Goal: Check status: Check status

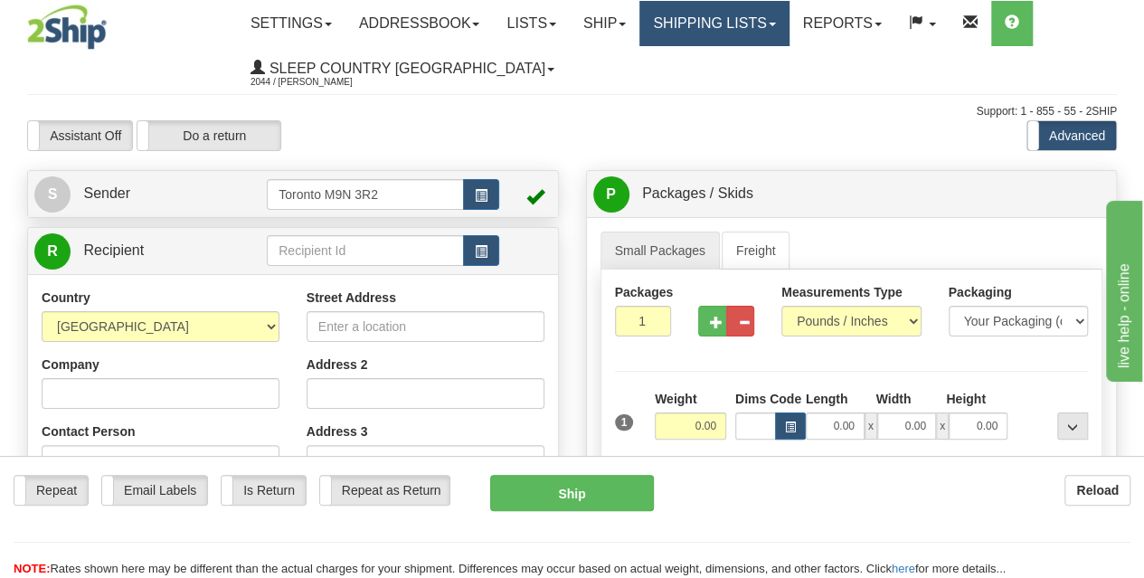
click at [716, 33] on link "Shipping lists" at bounding box center [713, 23] width 149 height 45
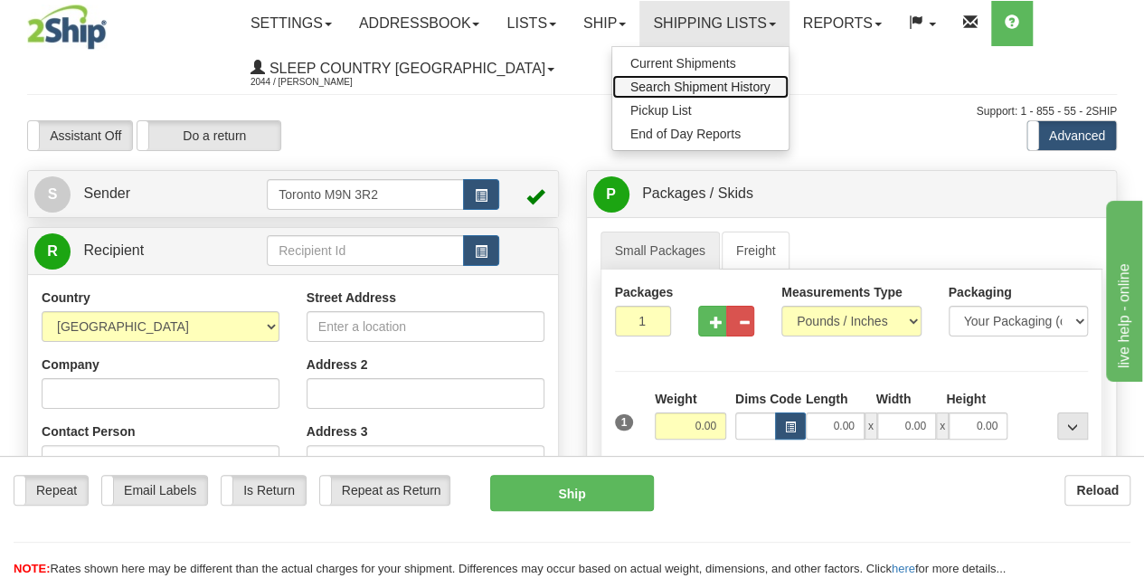
click at [705, 86] on span "Search Shipment History" at bounding box center [700, 87] width 140 height 14
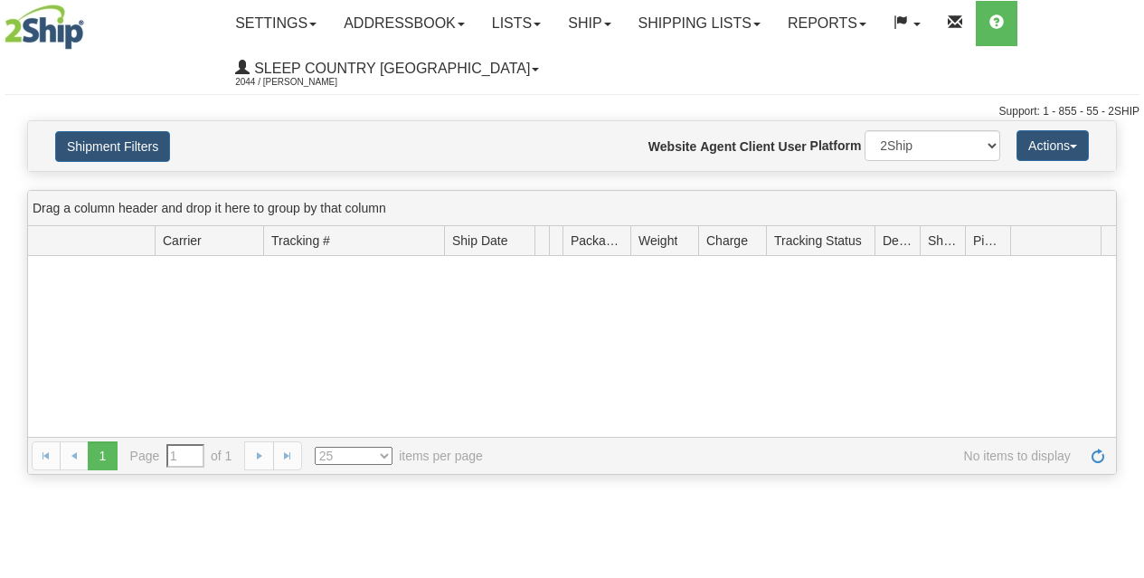
type input "From [DATE] To [DATE]"
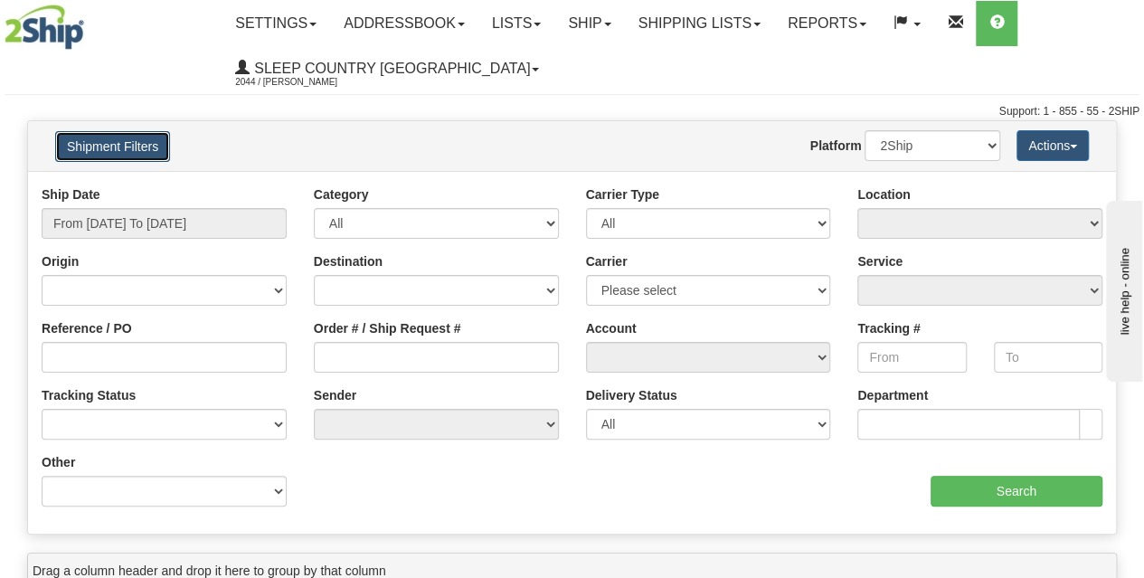
click at [137, 142] on button "Shipment Filters" at bounding box center [112, 146] width 115 height 31
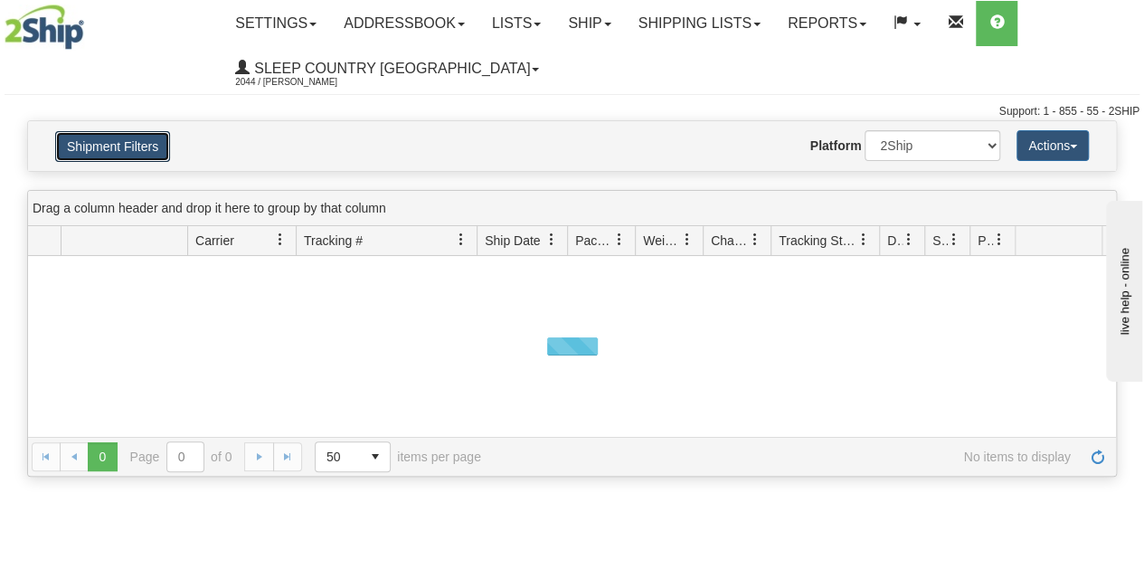
drag, startPoint x: 137, startPoint y: 151, endPoint x: 155, endPoint y: 191, distance: 43.7
click at [137, 151] on button "Shipment Filters" at bounding box center [112, 146] width 115 height 31
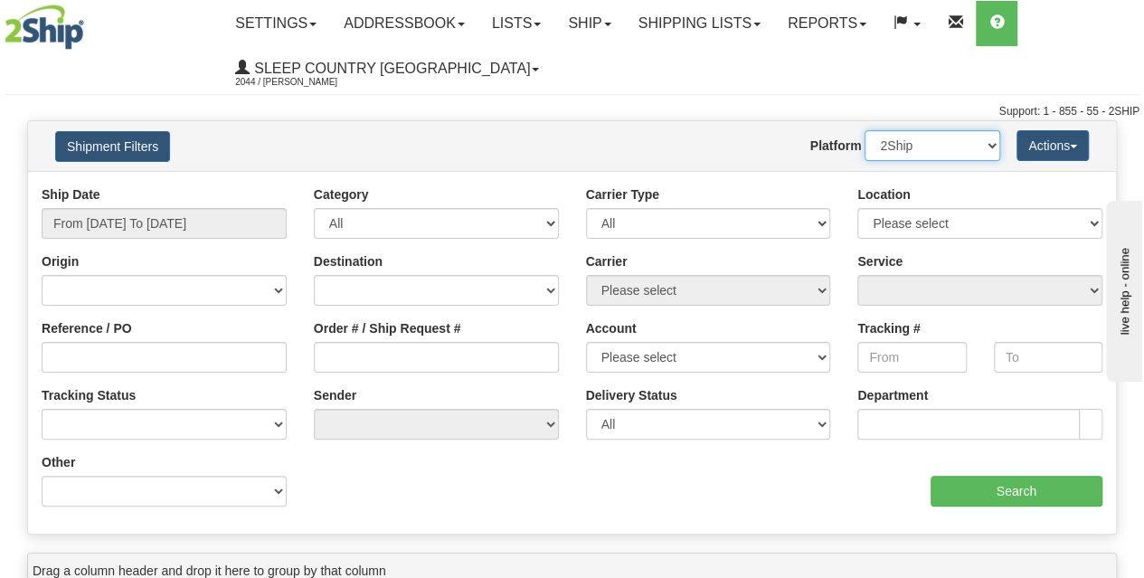
click at [953, 140] on select "2Ship Imported" at bounding box center [932, 145] width 136 height 31
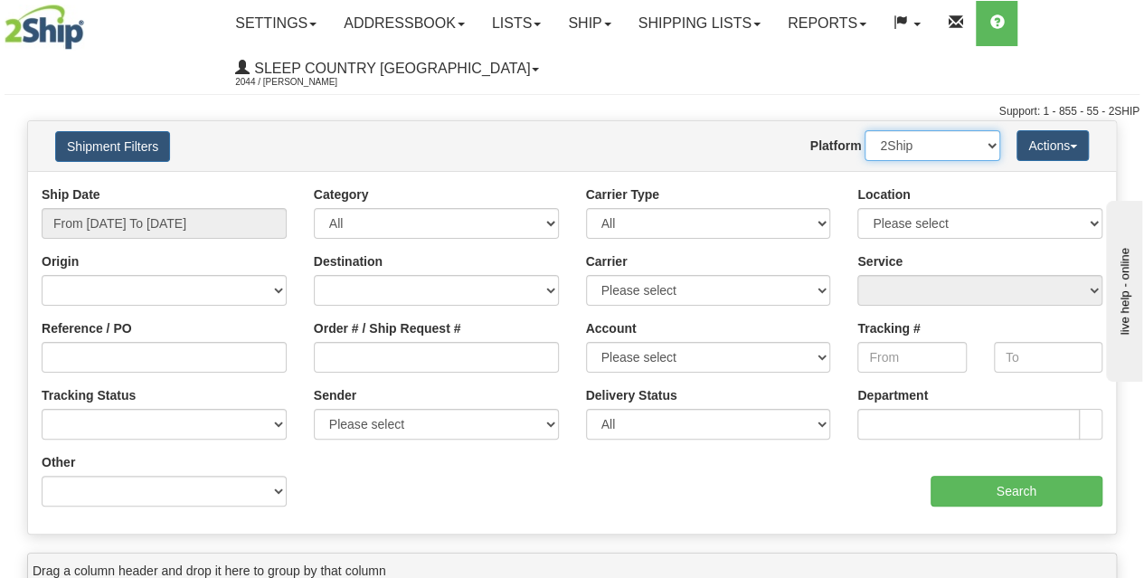
select select "1"
click at [864, 130] on select "2Ship Imported" at bounding box center [932, 145] width 136 height 31
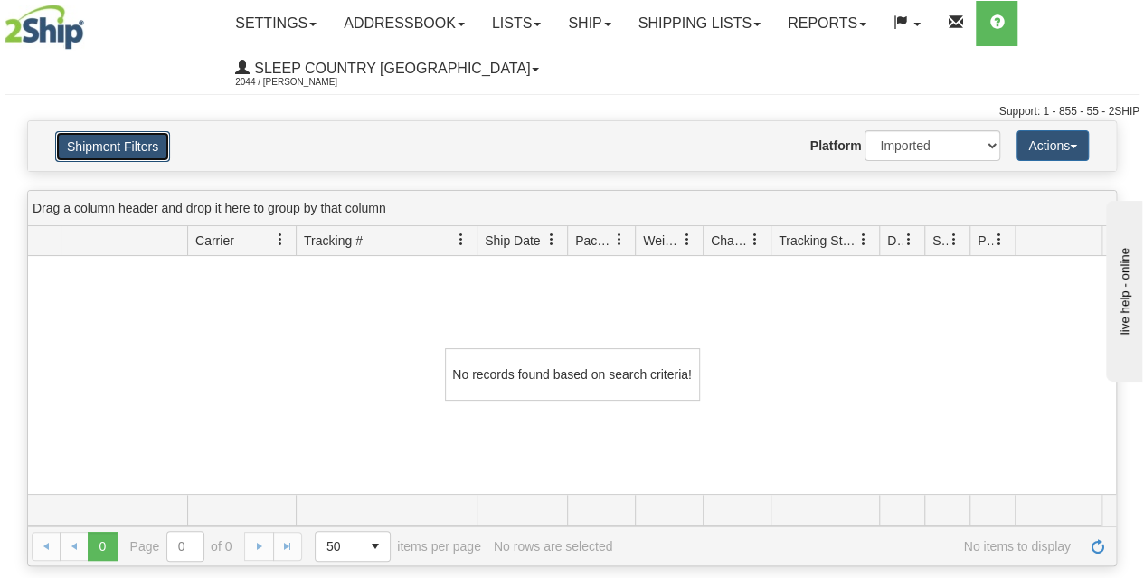
click at [134, 148] on button "Shipment Filters" at bounding box center [112, 146] width 115 height 31
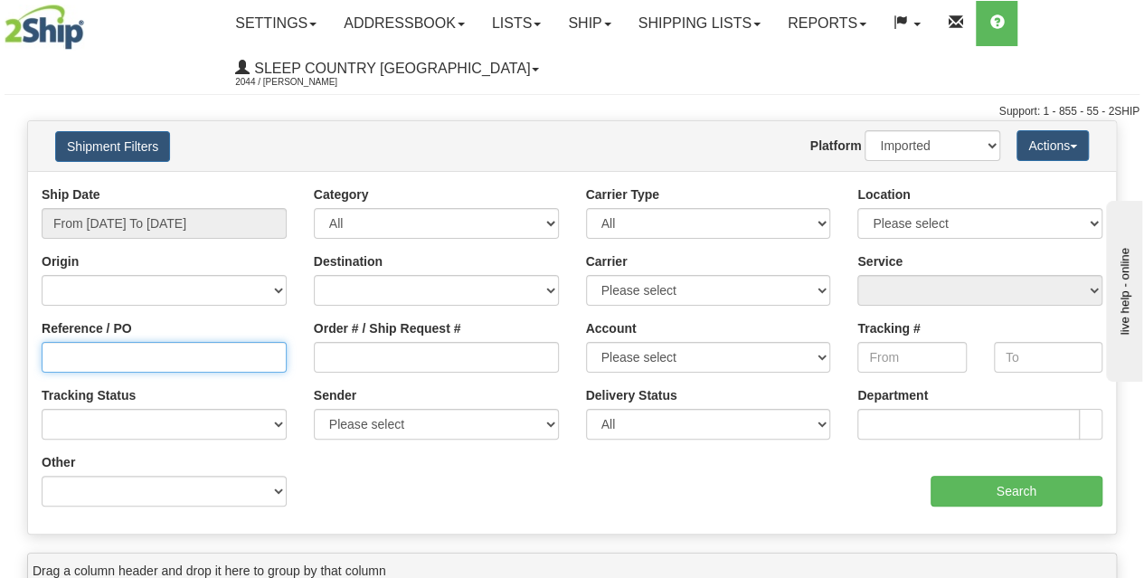
click at [166, 357] on input "Reference / PO" at bounding box center [164, 357] width 245 height 31
paste input "9002I041719"
type input "9002I041719"
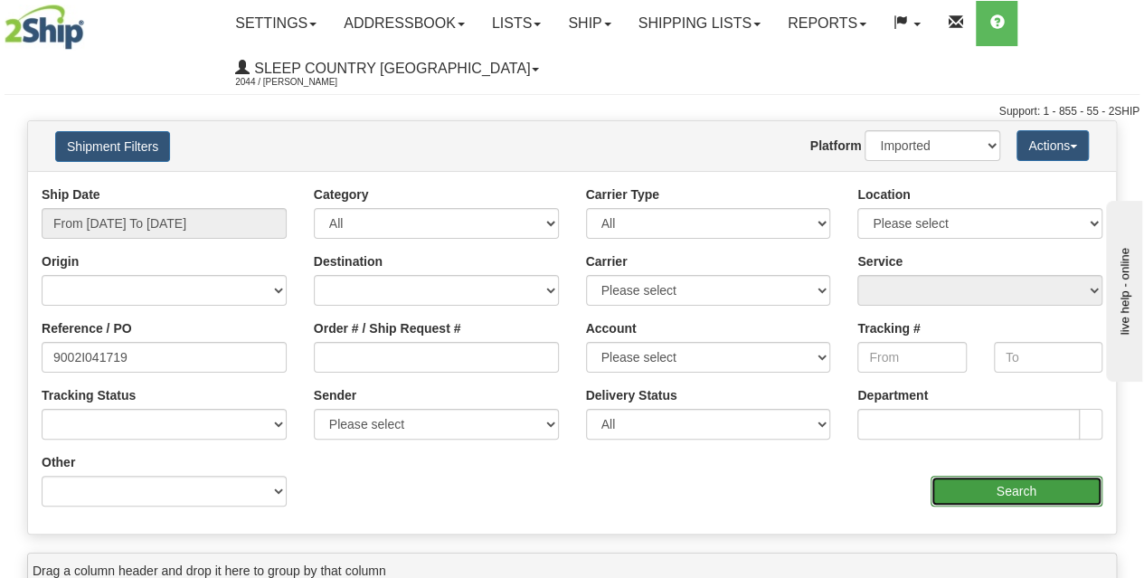
click at [1027, 493] on input "Search" at bounding box center [1017, 491] width 173 height 31
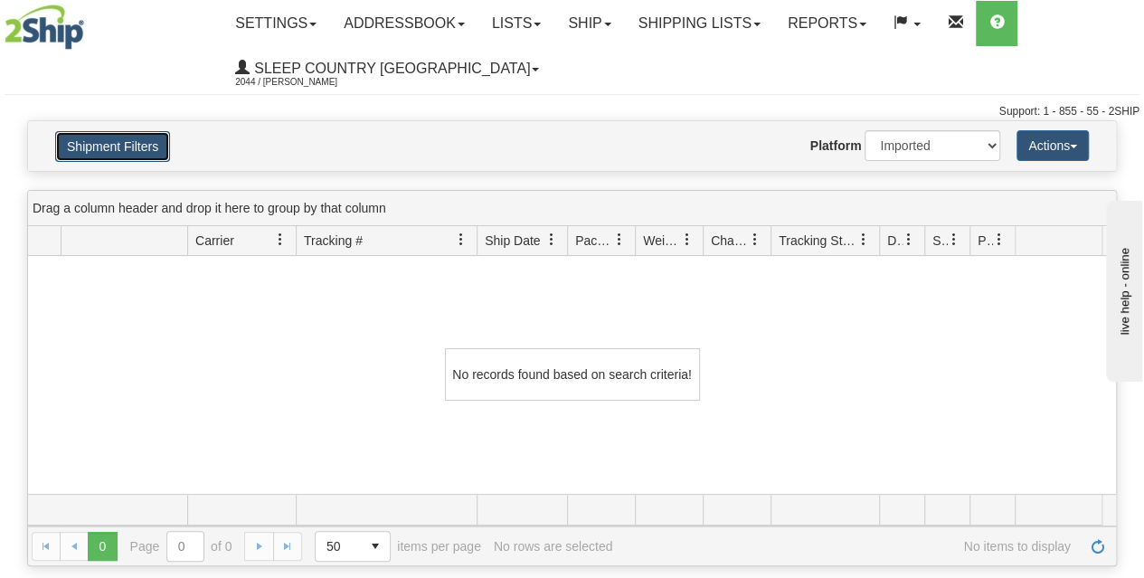
click at [115, 148] on button "Shipment Filters" at bounding box center [112, 146] width 115 height 31
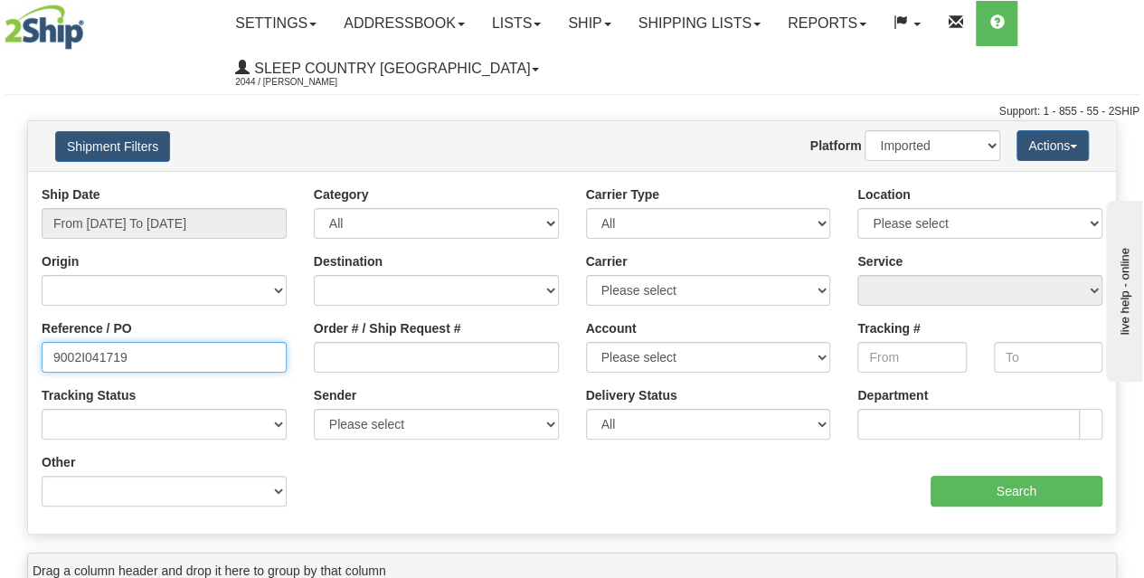
drag, startPoint x: 153, startPoint y: 346, endPoint x: 0, endPoint y: 365, distance: 154.0
click at [0, 365] on div "Please wait... × Confirm Delete Delete Cancel × Confirm Delete Yes No Cancel × …" at bounding box center [572, 524] width 1144 height 808
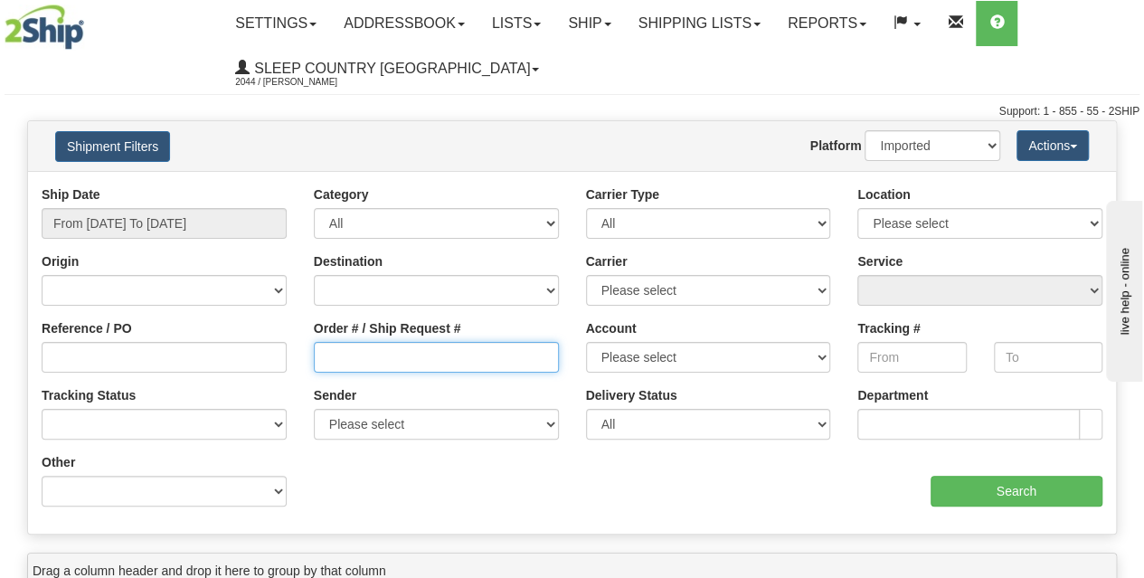
click at [344, 366] on input "Order # / Ship Request #" at bounding box center [436, 357] width 245 height 31
paste input "9002I041719"
type input "9002I041719"
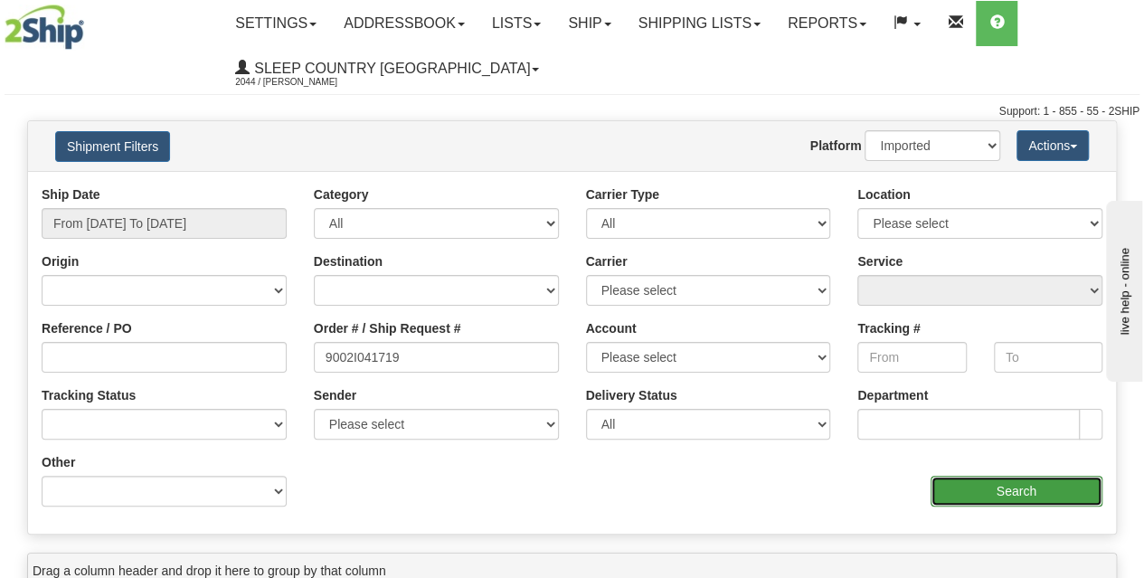
click at [952, 492] on input "Search" at bounding box center [1017, 491] width 173 height 31
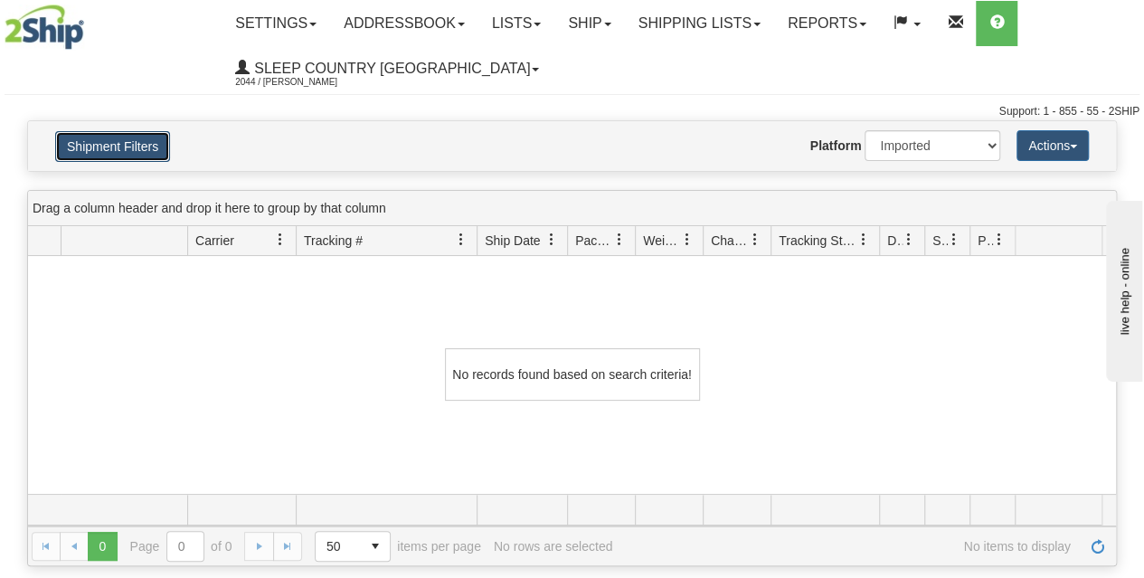
click at [118, 135] on button "Shipment Filters" at bounding box center [112, 146] width 115 height 31
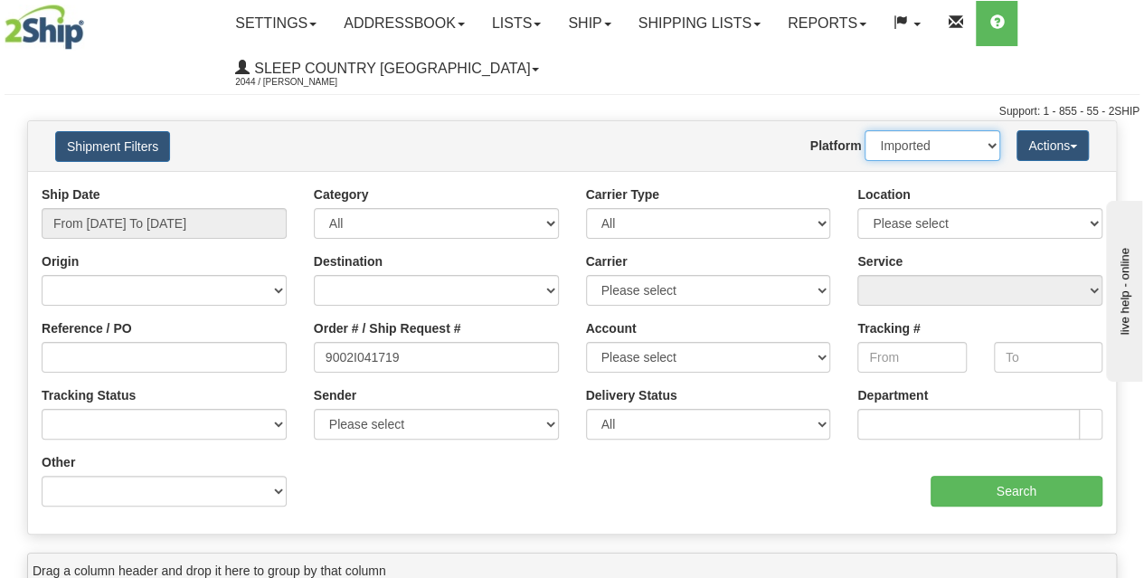
click at [948, 145] on select "2Ship Imported" at bounding box center [932, 145] width 136 height 31
select select "0"
click at [864, 130] on select "2Ship Imported" at bounding box center [932, 145] width 136 height 31
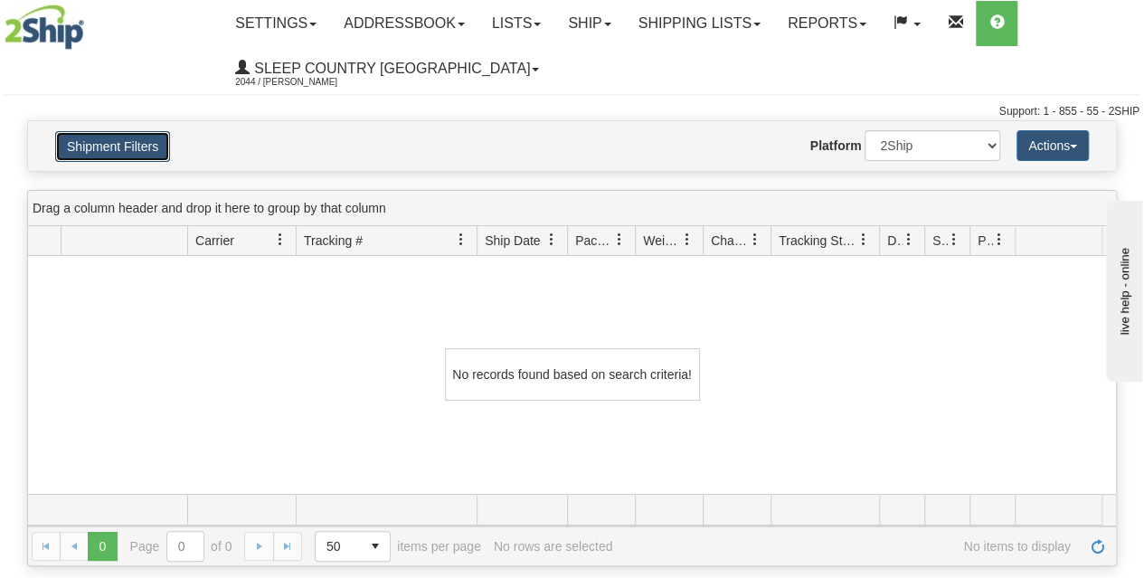
click at [139, 156] on button "Shipment Filters" at bounding box center [112, 146] width 115 height 31
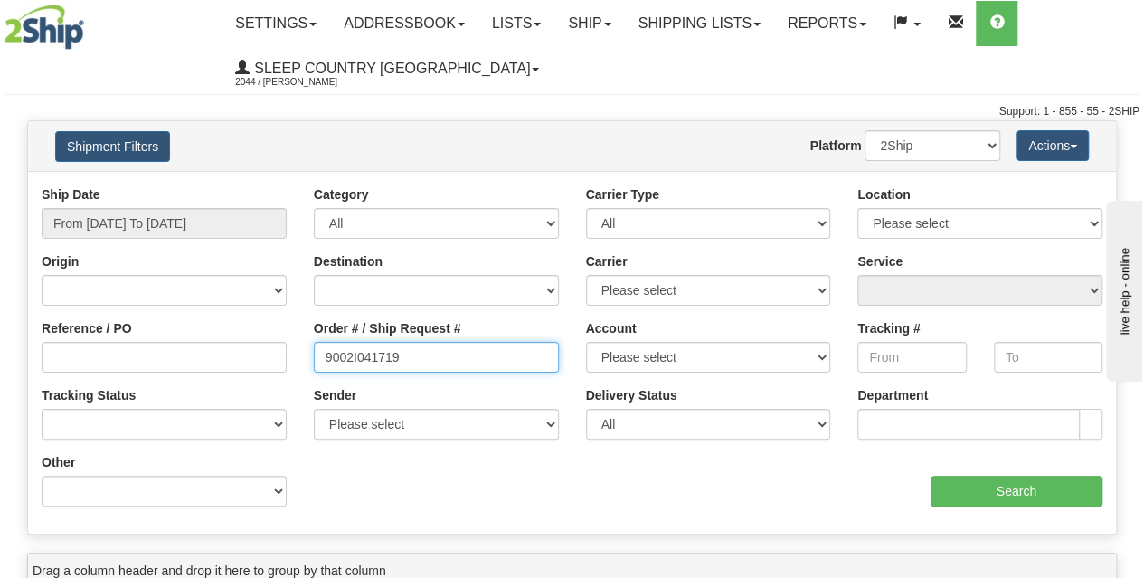
drag, startPoint x: 315, startPoint y: 345, endPoint x: 280, endPoint y: 341, distance: 34.6
click at [280, 185] on div "Reference / PO Order # / Ship Request # 9002I041719 Account Please select Canad…" at bounding box center [572, 185] width 1088 height 0
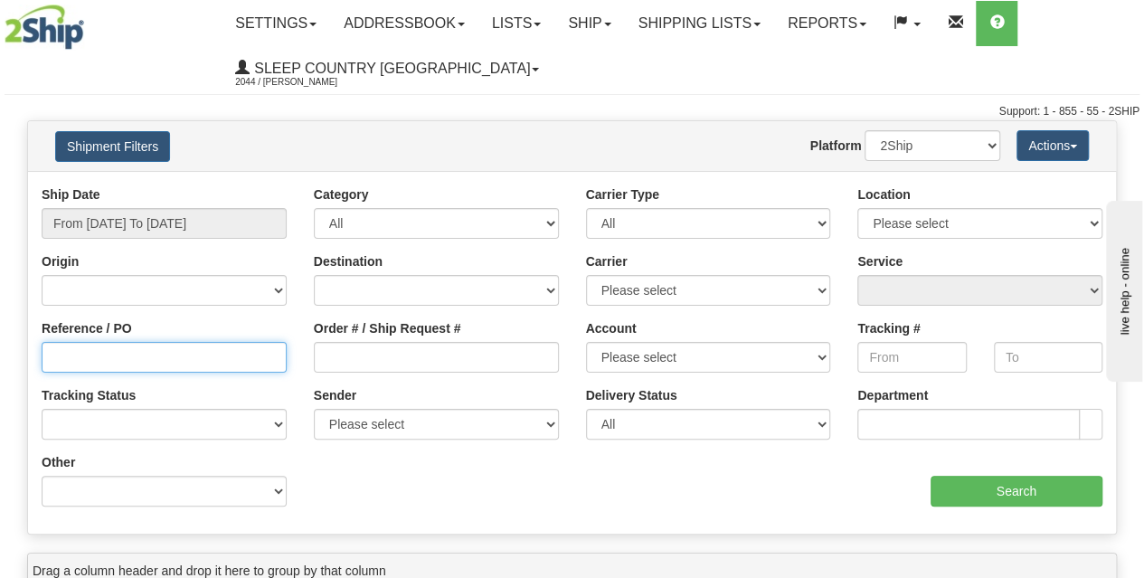
paste input "9002I041719"
click at [280, 342] on input "9002I041719" at bounding box center [164, 357] width 245 height 31
type input "9002I041719"
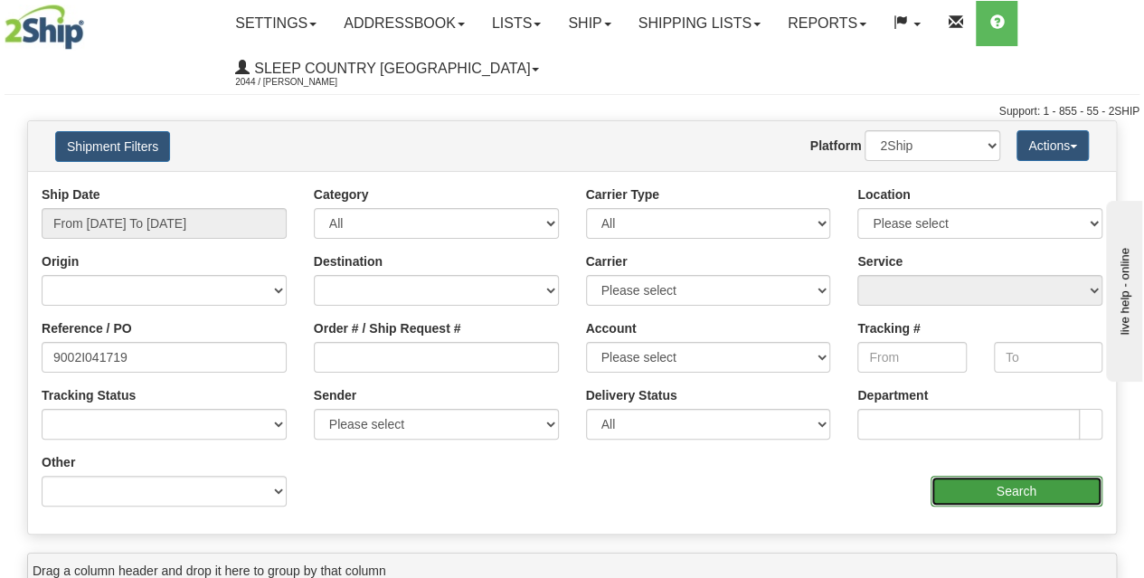
click at [957, 482] on input "Search" at bounding box center [1017, 491] width 173 height 31
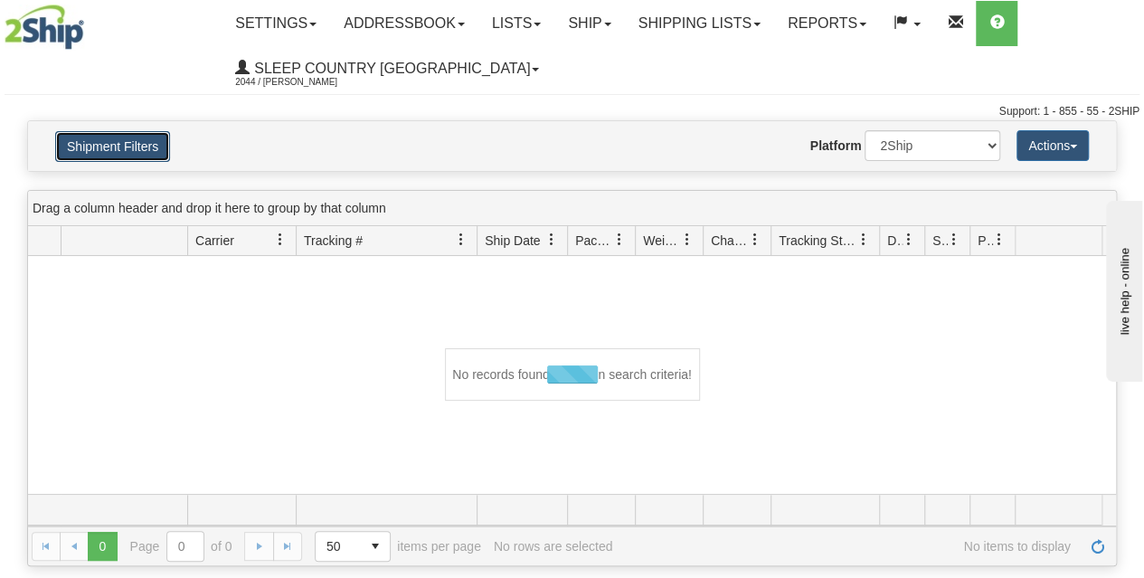
click at [165, 145] on button "Shipment Filters" at bounding box center [112, 146] width 115 height 31
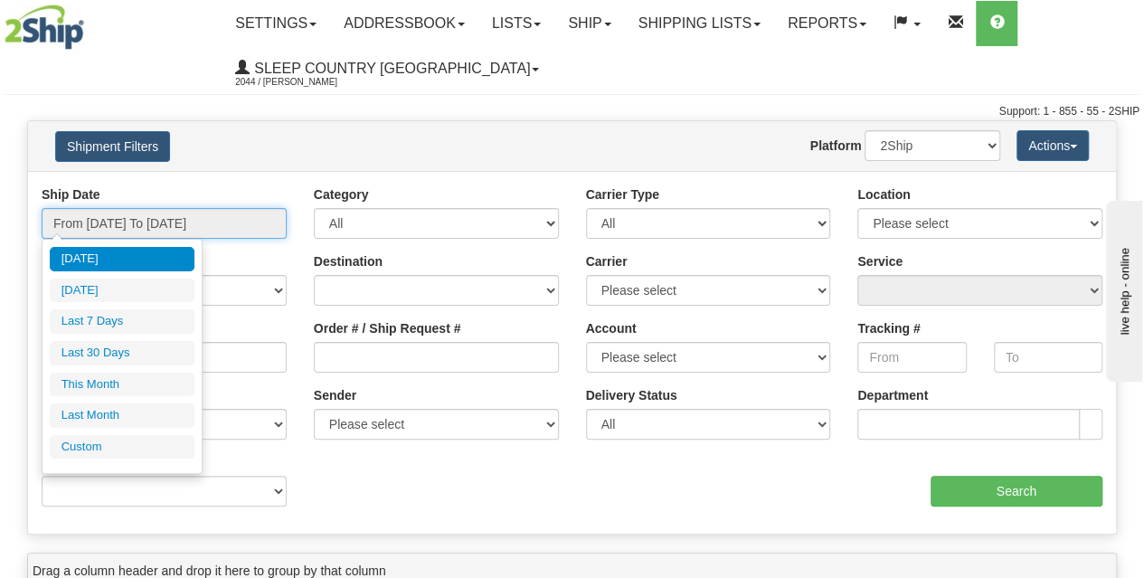
click at [151, 235] on input "From 09/11/2025 To 09/12/2025" at bounding box center [164, 223] width 245 height 31
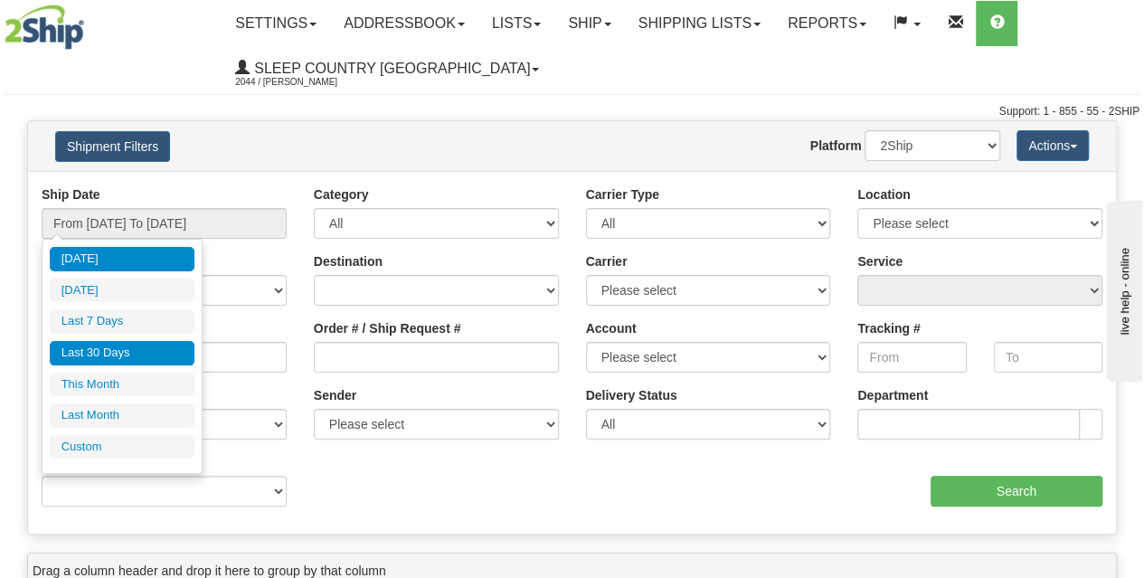
click at [136, 345] on li "Last 30 Days" at bounding box center [122, 353] width 145 height 24
type input "From 08/14/2025 To 09/12/2025"
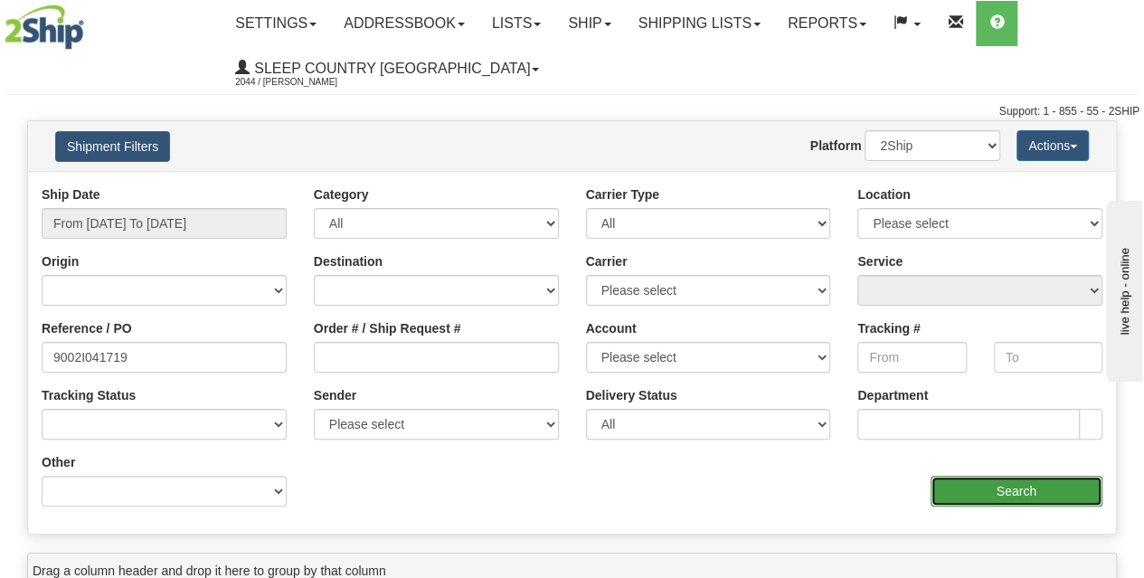
click at [961, 498] on input "Search" at bounding box center [1017, 491] width 173 height 31
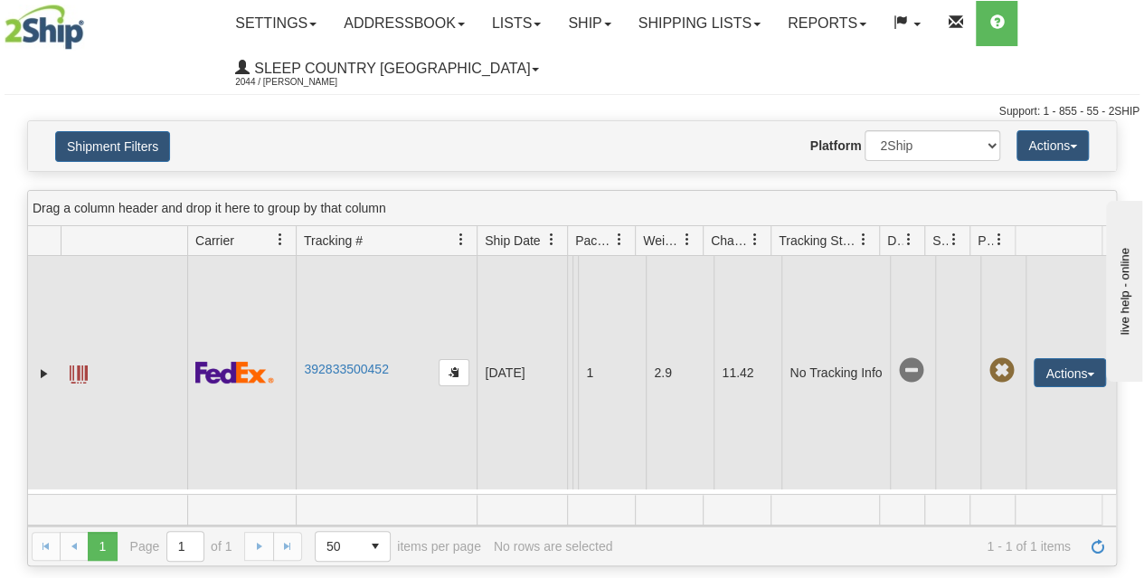
scroll to position [49, 0]
click at [470, 348] on td "392833500452" at bounding box center [386, 372] width 181 height 233
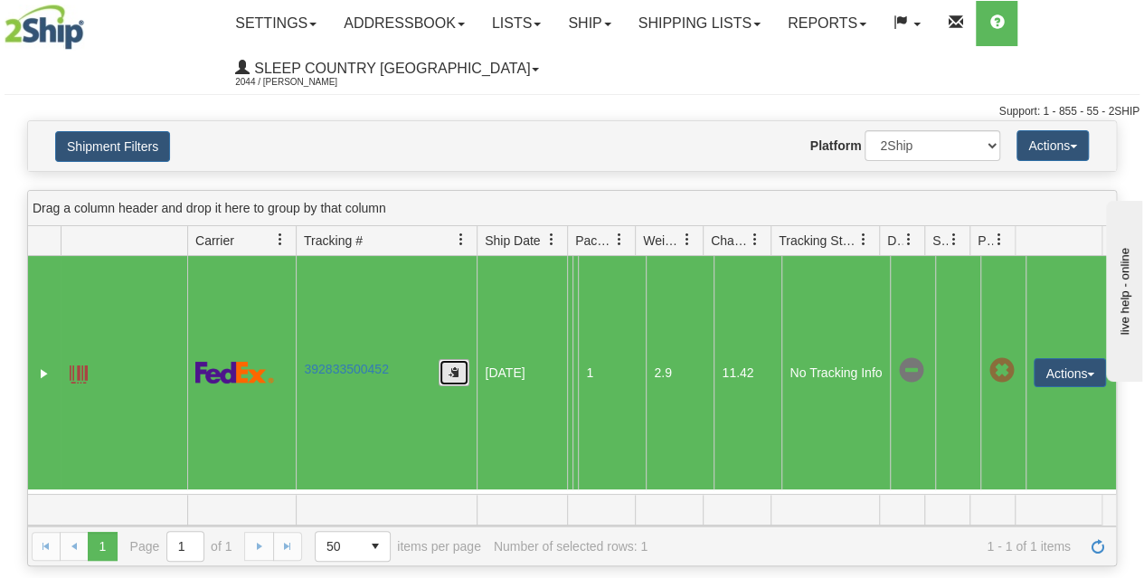
click at [460, 359] on button "button" at bounding box center [454, 372] width 31 height 27
